Goal: Find contact information: Find contact information

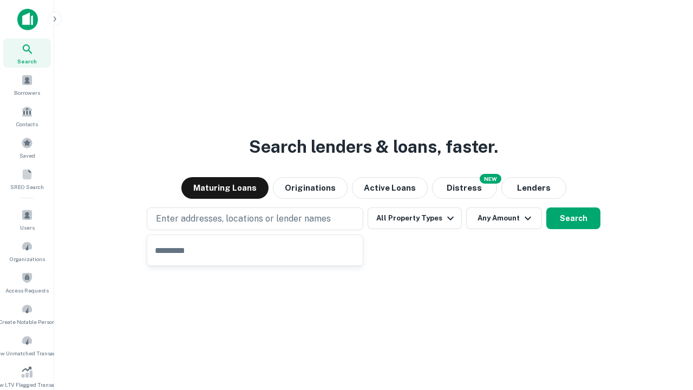
type input "**********"
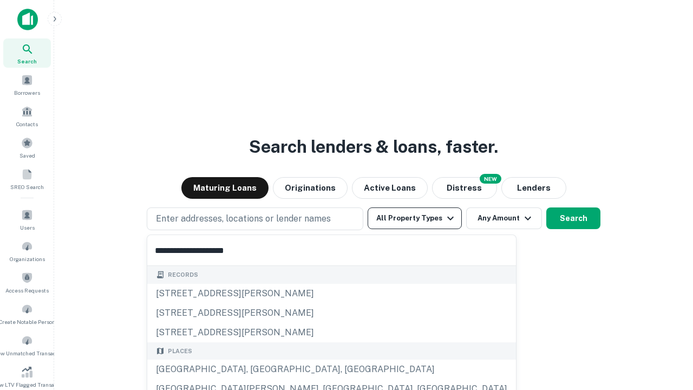
click at [415, 218] on button "All Property Types" at bounding box center [415, 218] width 94 height 22
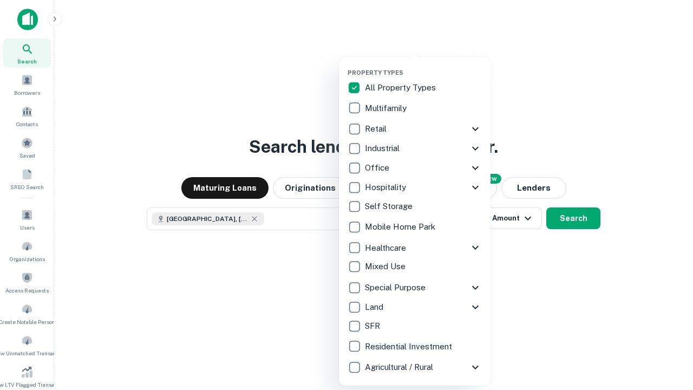
click at [423, 66] on button "button" at bounding box center [424, 66] width 152 height 1
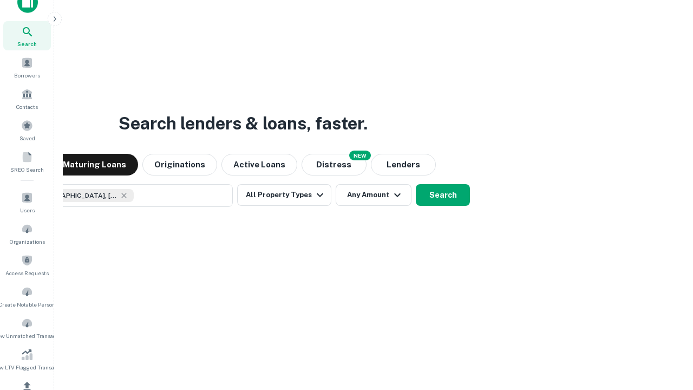
scroll to position [78, 306]
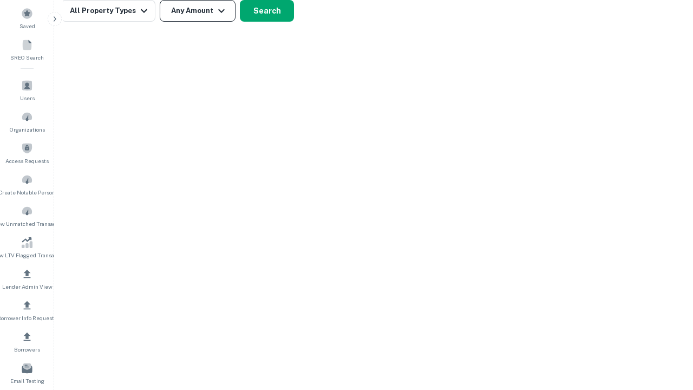
click at [198, 11] on button "Any Amount" at bounding box center [198, 11] width 76 height 22
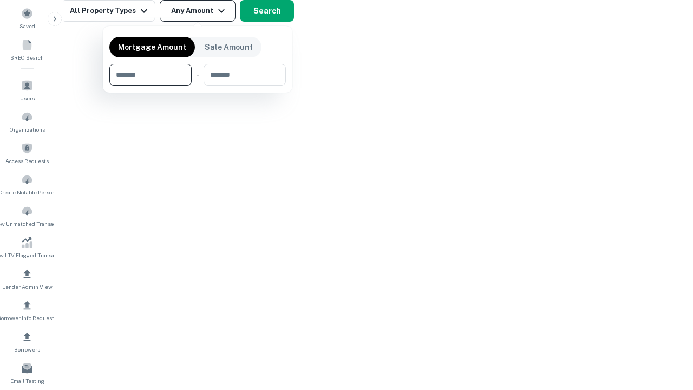
type input "*******"
click at [198, 86] on button "button" at bounding box center [197, 86] width 176 height 1
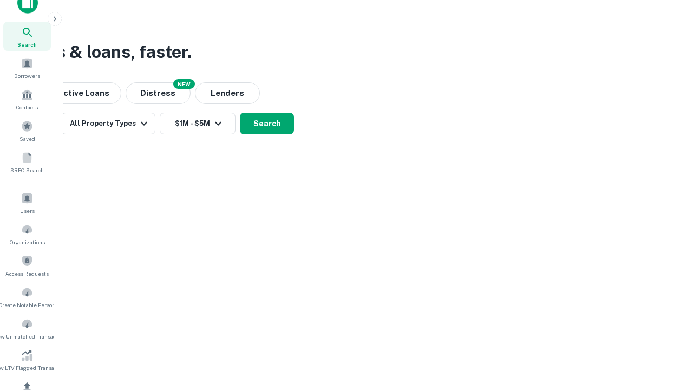
scroll to position [6, 200]
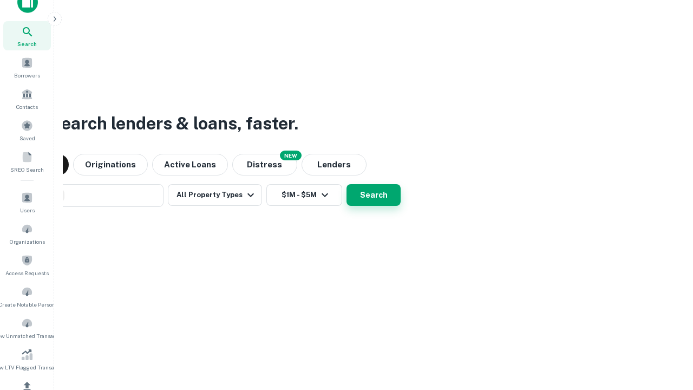
click at [346, 184] on button "Search" at bounding box center [373, 195] width 54 height 22
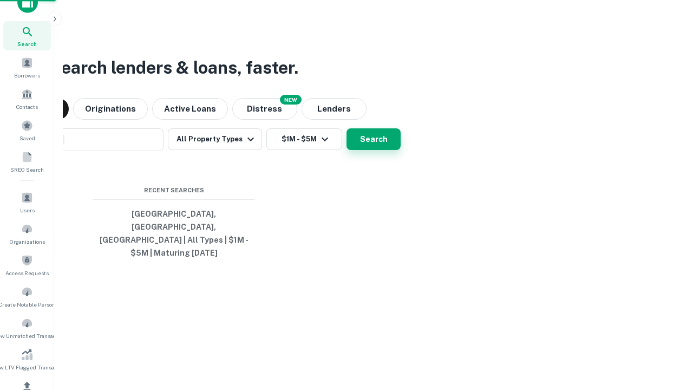
scroll to position [35, 306]
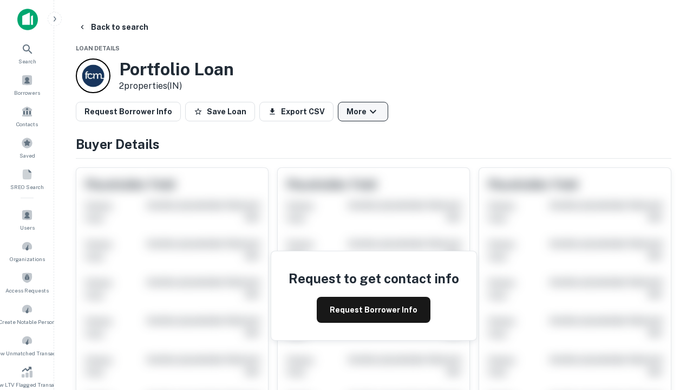
click at [363, 112] on button "More" at bounding box center [363, 111] width 50 height 19
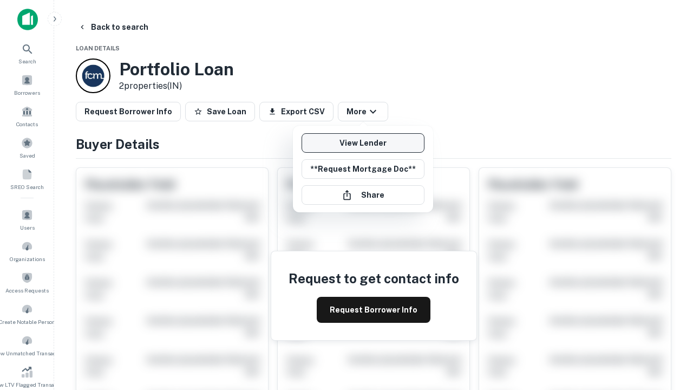
click at [363, 143] on link "View Lender" at bounding box center [363, 142] width 123 height 19
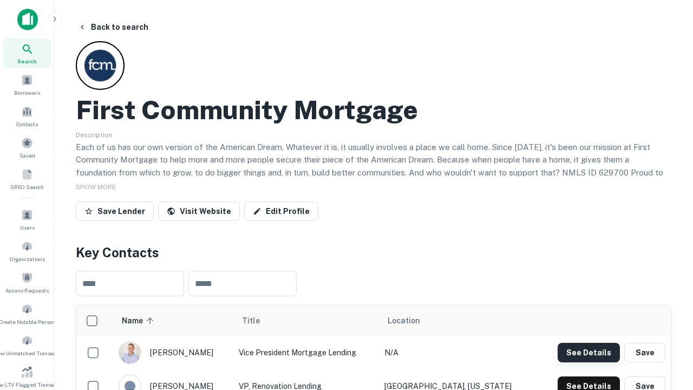
click at [588, 352] on button "See Details" at bounding box center [589, 352] width 62 height 19
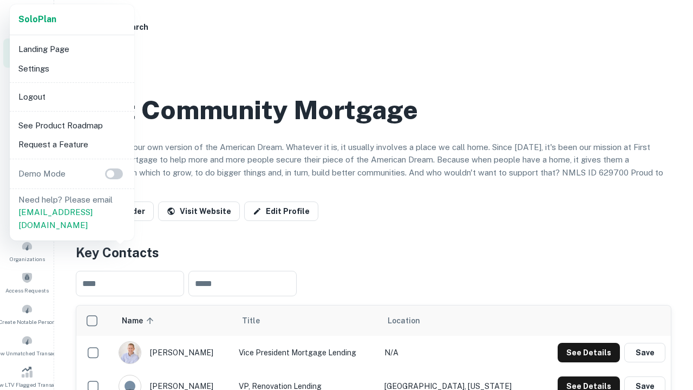
scroll to position [377, 0]
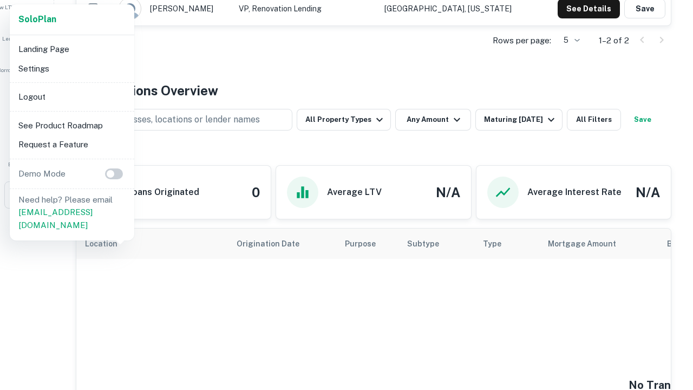
click at [71, 96] on li "Logout" at bounding box center [72, 96] width 116 height 19
